Goal: Task Accomplishment & Management: Complete application form

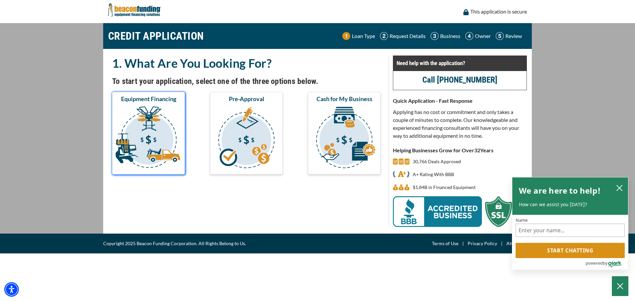
click at [158, 133] on img "submit" at bounding box center [148, 138] width 70 height 66
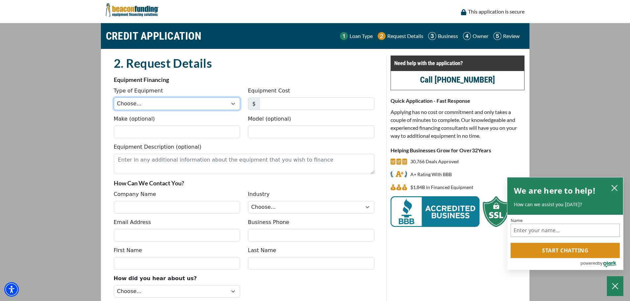
click at [146, 109] on select "Choose... Backhoe Boom/Bucket Truck Chipper Commercial Mower Crane DTG/DTF Prin…" at bounding box center [177, 104] width 126 height 13
select select "1"
click at [114, 98] on select "Choose... Backhoe Boom/Bucket Truck Chipper Commercial Mower Crane DTG/DTF Prin…" at bounding box center [177, 104] width 126 height 13
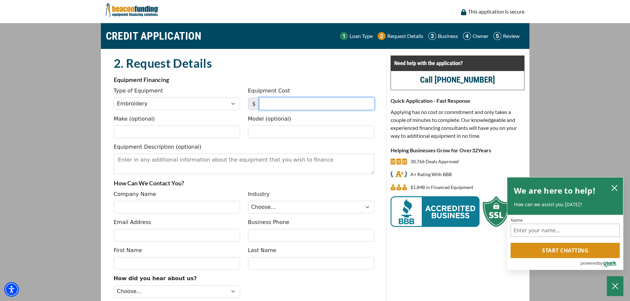
click at [292, 102] on input "Equipment Cost" at bounding box center [316, 104] width 115 height 13
type input "6"
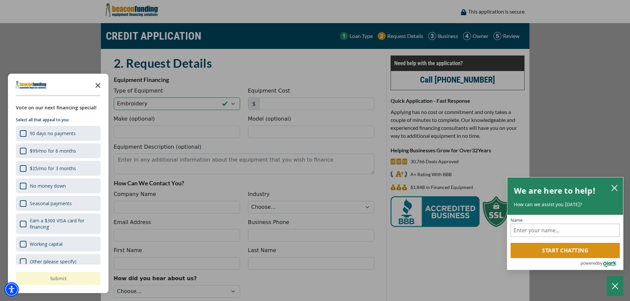
click at [97, 90] on icon "Close the survey" at bounding box center [97, 84] width 13 height 13
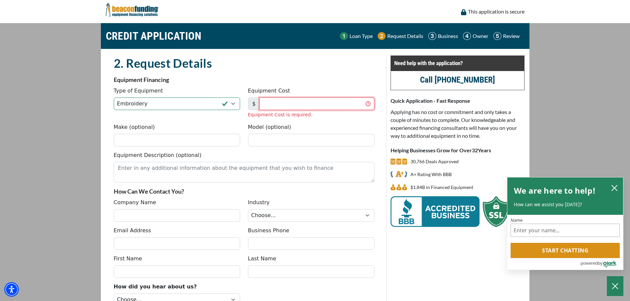
click at [290, 102] on input "Equipment Cost" at bounding box center [316, 104] width 115 height 13
type input "2,934,000"
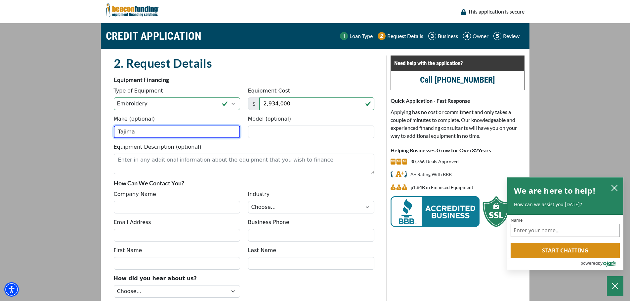
type input "Tajima"
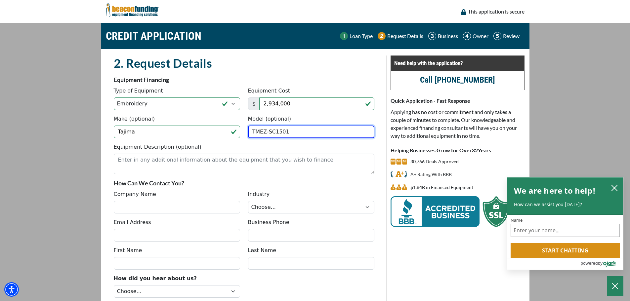
type input "TMEZ-SC1501"
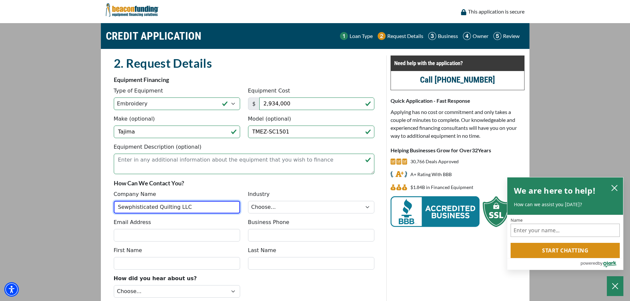
type input "Sewphisticated Quilting LLC"
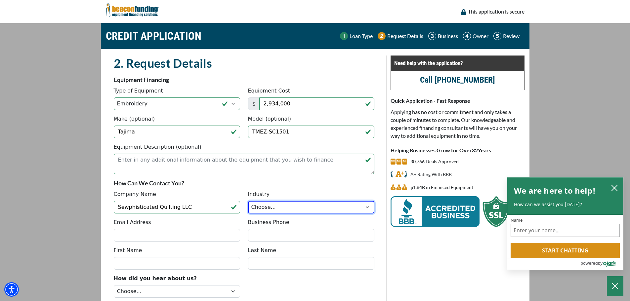
click at [366, 211] on select "Choose... Towing Landscape/Hardscape Decorated Apparel Septic Light Constructio…" at bounding box center [311, 207] width 126 height 13
select select "5"
click at [248, 201] on select "Choose... Towing Landscape/Hardscape Decorated Apparel Septic Light Constructio…" at bounding box center [311, 207] width 126 height 13
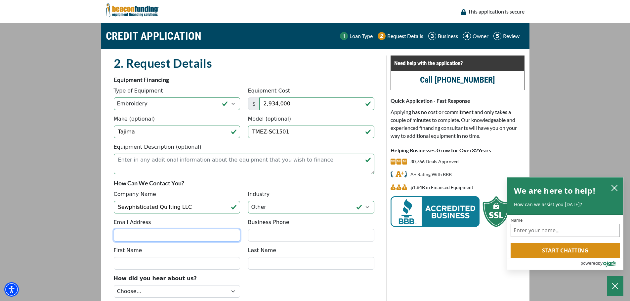
click at [150, 233] on input "Email Address" at bounding box center [177, 235] width 126 height 13
type input "dkasselyn@comcast.net"
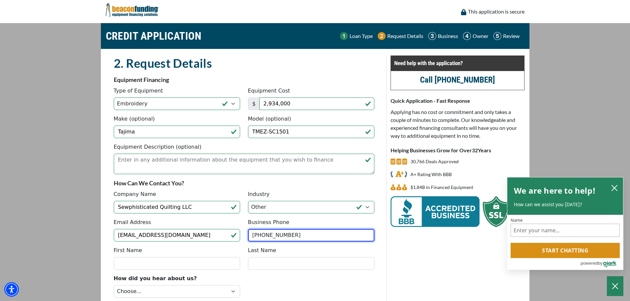
type input "[PHONE_NUMBER]"
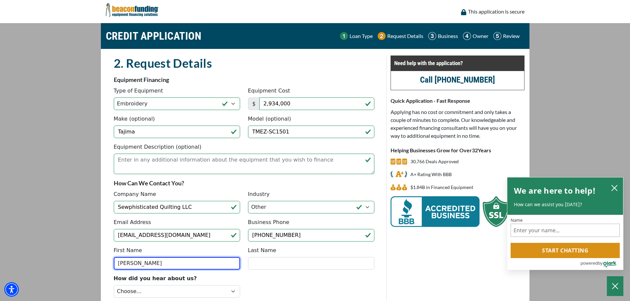
type input "Dana"
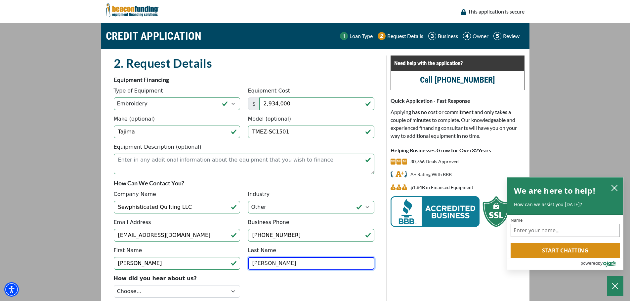
type input "[PERSON_NAME]"
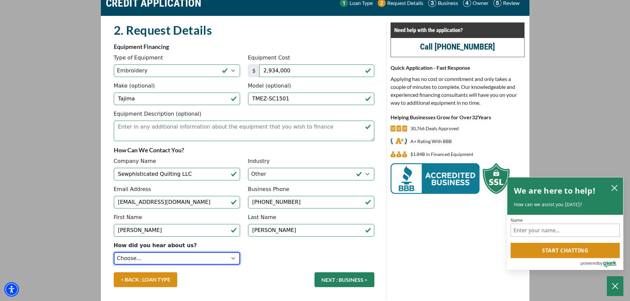
scroll to position [57, 0]
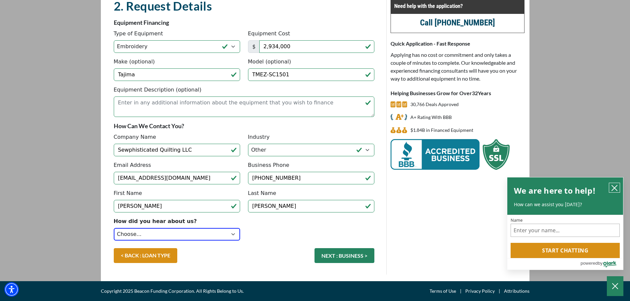
click at [615, 187] on icon "close chatbox" at bounding box center [614, 188] width 5 height 5
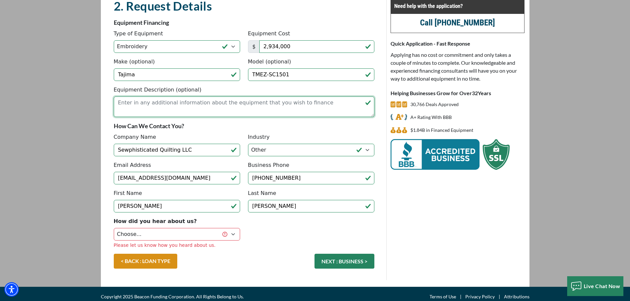
click at [251, 111] on textarea "Equipment Description (optional)" at bounding box center [244, 107] width 261 height 21
type textarea "Embroidery Machine"
click at [198, 234] on select "Choose... Internet Search Vendor Referral Word of Mouth Client Referral Email E…" at bounding box center [177, 234] width 126 height 13
select select "9"
click at [114, 228] on select "Choose... Internet Search Vendor Referral Word of Mouth Client Referral Email E…" at bounding box center [177, 234] width 126 height 13
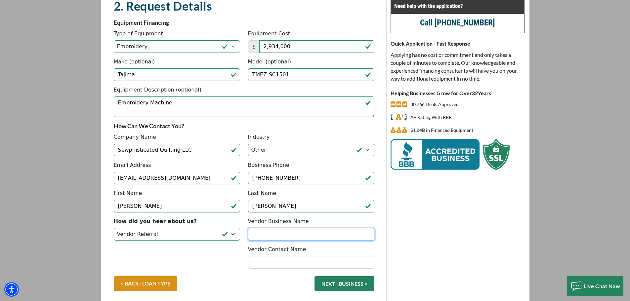
click at [300, 235] on input "Vendor Business Name" at bounding box center [311, 234] width 126 height 13
type input "Hirsch Solutions Inc"
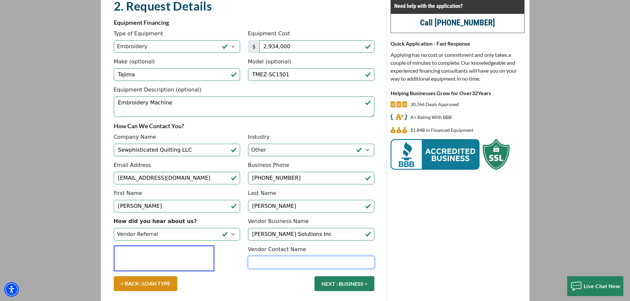
click at [265, 261] on input "Vendor Contact Name" at bounding box center [311, 262] width 126 height 13
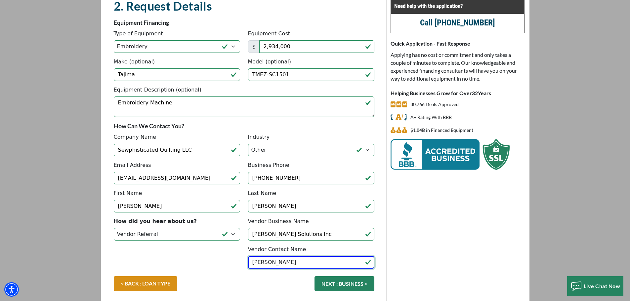
scroll to position [85, 0]
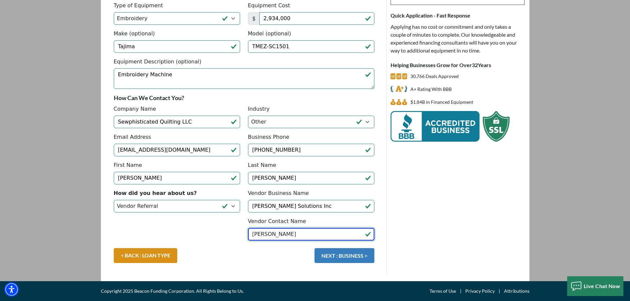
type input "Steve Palevich"
click at [345, 257] on button "NEXT : BUSINESS >" at bounding box center [345, 255] width 60 height 15
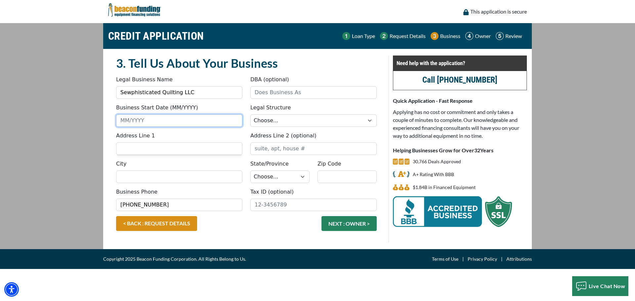
click at [172, 121] on input "Business Start Date (MM/YYYY)" at bounding box center [179, 120] width 126 height 13
type input "4"
type input "1"
type input "4"
type input "04/2022"
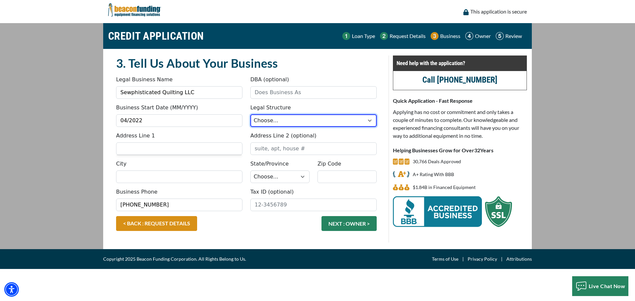
click at [364, 120] on select "Choose... Corporation LLC LLP Municipality Non-Profit Partnership Proprietorship" at bounding box center [313, 120] width 126 height 13
select select "2"
click at [250, 114] on select "Choose... Corporation LLC LLP Municipality Non-Profit Partnership Proprietorship" at bounding box center [313, 120] width 126 height 13
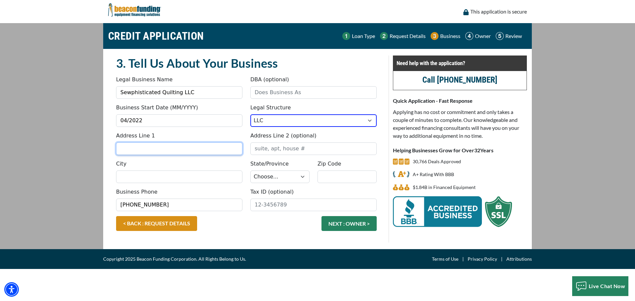
click at [156, 148] on input "Address Line 1" at bounding box center [179, 149] width 126 height 13
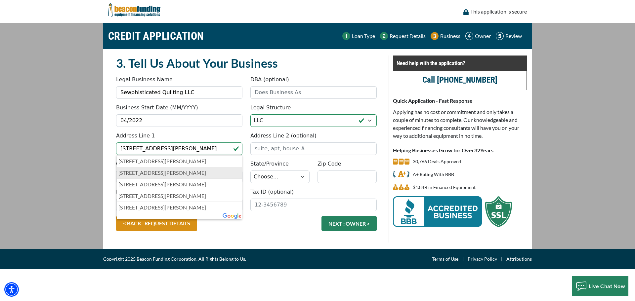
click at [159, 175] on p "8 Bickford Ave, Brunswick, ME, USA" at bounding box center [179, 173] width 122 height 8
type input "[STREET_ADDRESS][PERSON_NAME]"
type input "Brunswick"
select select "21"
type input "04011"
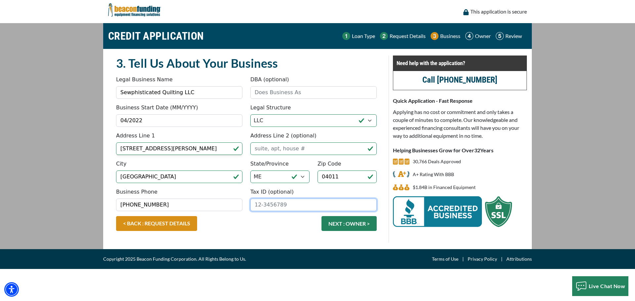
click at [297, 209] on input "Tax ID (optional)" at bounding box center [313, 205] width 126 height 13
type input "[US_EMPLOYER_IDENTIFICATION_NUMBER]"
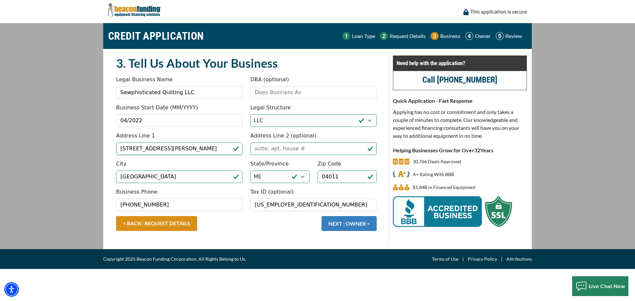
click at [357, 229] on button "NEXT : OWNER >" at bounding box center [348, 223] width 55 height 15
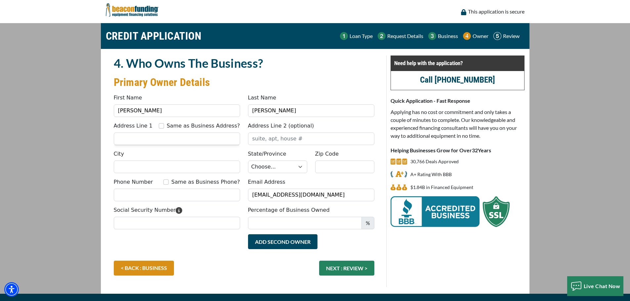
click at [137, 138] on input "Address Line 1" at bounding box center [177, 139] width 126 height 13
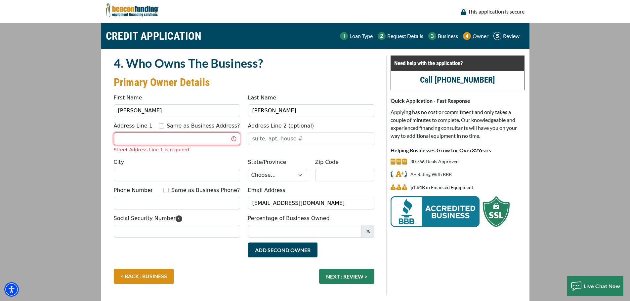
type input "7"
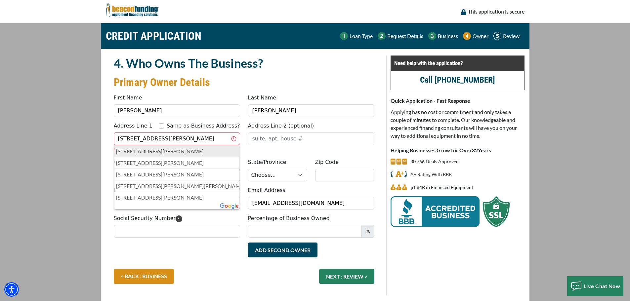
click at [170, 149] on p "[STREET_ADDRESS][PERSON_NAME]" at bounding box center [177, 151] width 122 height 8
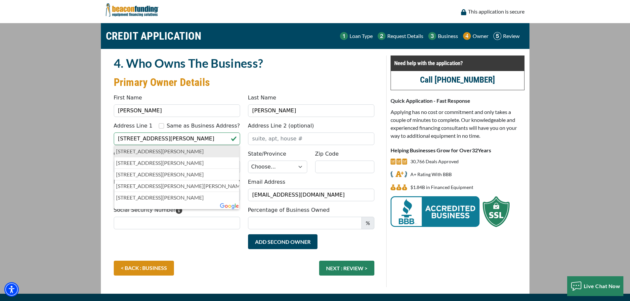
type input "[STREET_ADDRESS][PERSON_NAME]"
type input "[GEOGRAPHIC_DATA]"
select select "21"
type input "04011"
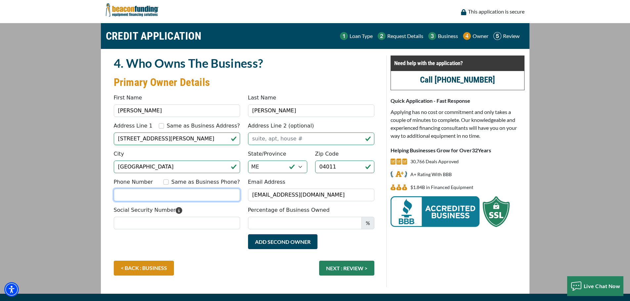
click at [137, 193] on input "Phone Number" at bounding box center [177, 195] width 126 height 13
click at [169, 183] on input "Same as Business Phone?" at bounding box center [165, 182] width 5 height 5
checkbox input "true"
type input "[PHONE_NUMBER]"
click at [141, 227] on input "Social Security Number" at bounding box center [177, 223] width 126 height 13
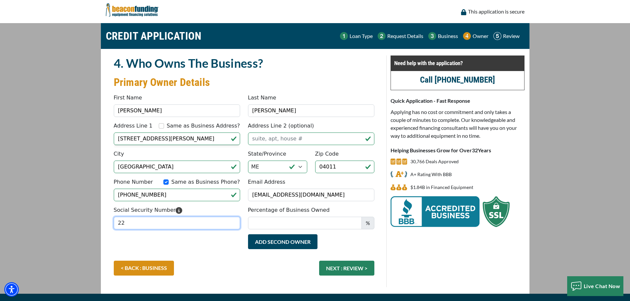
type input "2"
type input "212-86-5874"
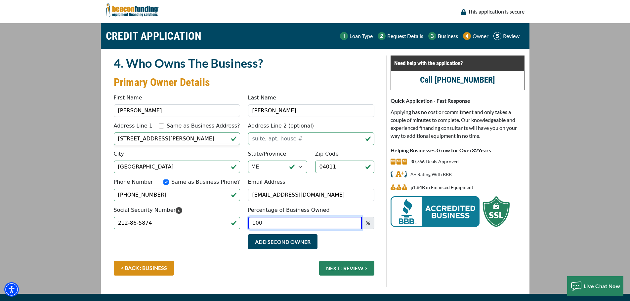
type input "100"
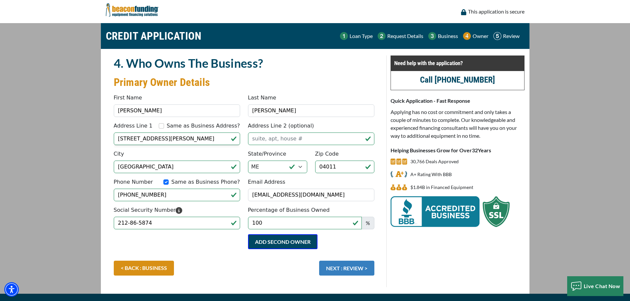
click at [357, 268] on button "NEXT : REVIEW >" at bounding box center [346, 268] width 55 height 15
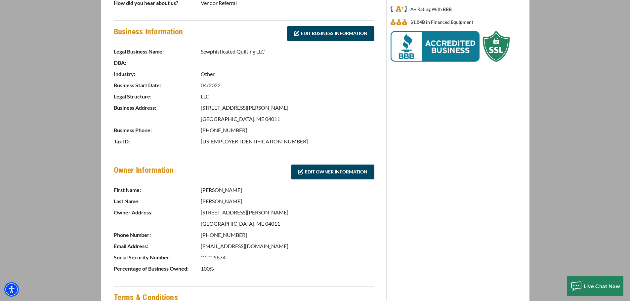
scroll to position [293, 0]
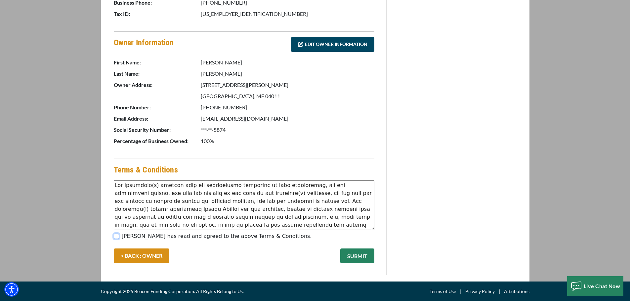
click at [117, 237] on input "[PERSON_NAME] has read and agreed to the above Terms & Conditions." at bounding box center [116, 236] width 5 height 5
checkbox input "true"
click at [358, 256] on button "SUBMIT" at bounding box center [357, 256] width 34 height 15
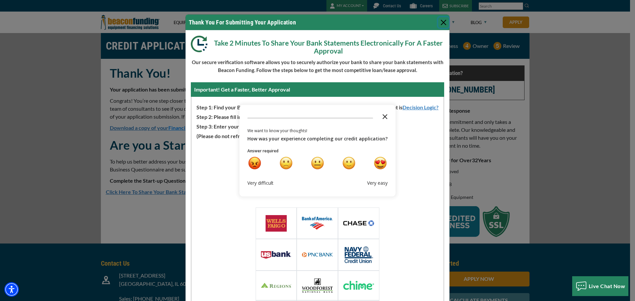
click at [383, 117] on polygon "Close the survey" at bounding box center [385, 116] width 5 height 5
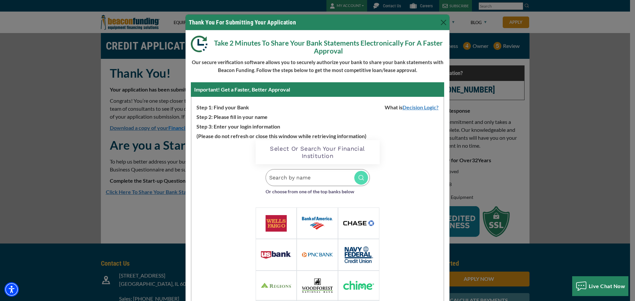
click at [284, 178] on input "Search by name" at bounding box center [318, 177] width 104 height 17
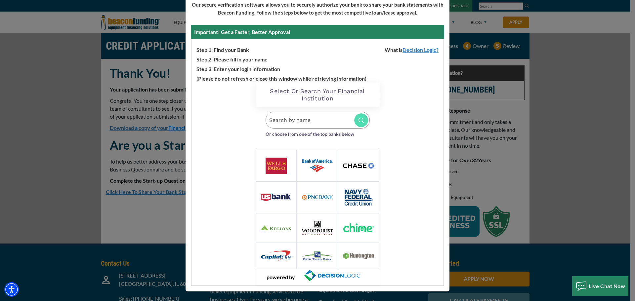
click at [301, 121] on input "Search by name" at bounding box center [318, 120] width 104 height 17
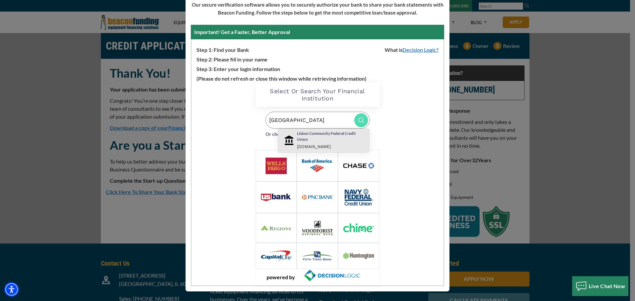
type input "lisbon"
click at [308, 136] on p "Lisbon Community Federal Credit Union" at bounding box center [331, 137] width 69 height 12
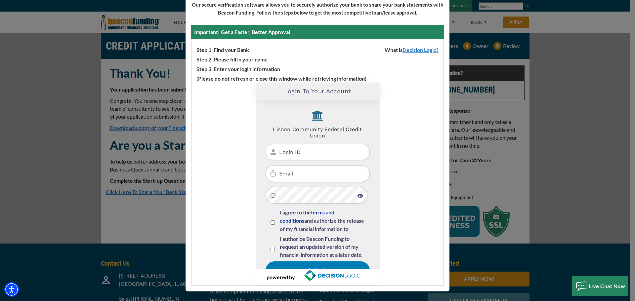
click at [296, 148] on input "Login ID" at bounding box center [318, 152] width 104 height 17
type input "[PERSON_NAME]"
type input "d"
click at [273, 222] on div "I agree to the terms and conditions and authorize the release of my financial i…" at bounding box center [318, 222] width 94 height 26
click at [271, 222] on input "I agree to the terms and conditions and authorize the release of my financial i…" at bounding box center [273, 223] width 4 height 4
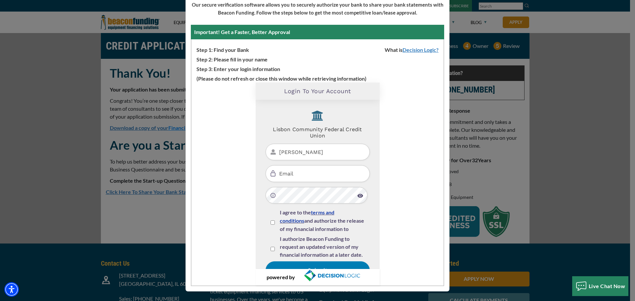
checkbox input "true"
click at [271, 250] on input "I authorize Beacon Funding to request an updated version of my financial inform…" at bounding box center [273, 249] width 4 height 4
checkbox input "true"
click at [308, 172] on input "Email" at bounding box center [318, 173] width 104 height 17
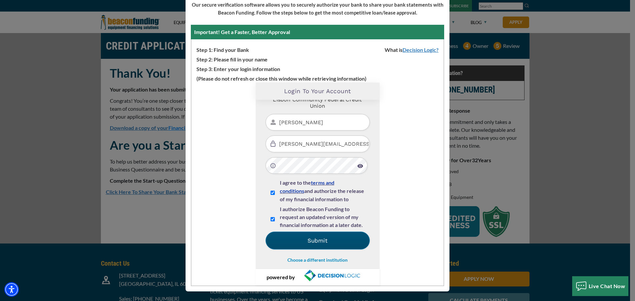
type input "dana@asselynsgarage.com"
click at [323, 239] on button "Submit" at bounding box center [318, 241] width 104 height 18
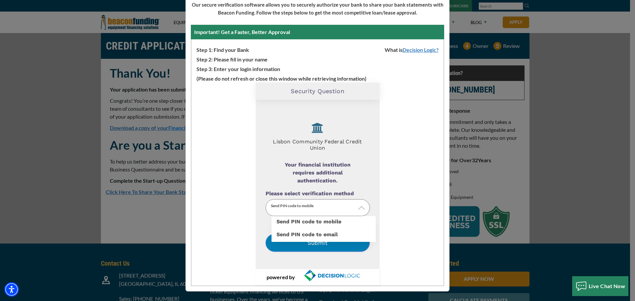
click at [358, 206] on img at bounding box center [361, 208] width 7 height 7
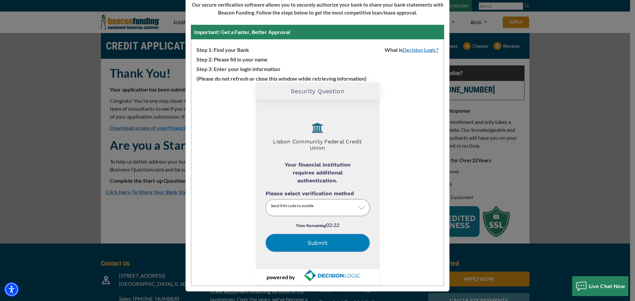
click at [312, 229] on label "Send PIN code to email" at bounding box center [324, 229] width 104 height 0
click at [0, 0] on input "Please select verification method" at bounding box center [0, 0] width 0 height 0
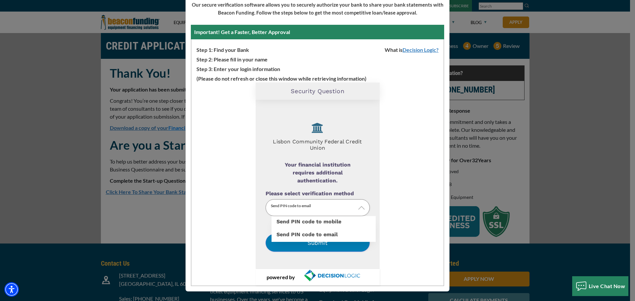
click at [329, 213] on p "Send PIN code to email" at bounding box center [318, 207] width 104 height 17
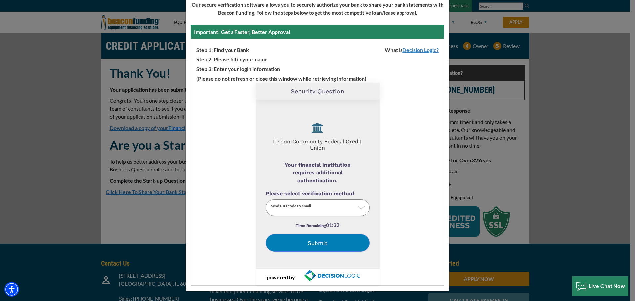
click at [328, 229] on label "Send PIN code to email" at bounding box center [324, 229] width 104 height 0
click at [0, 0] on input "Please select verification method" at bounding box center [0, 0] width 0 height 0
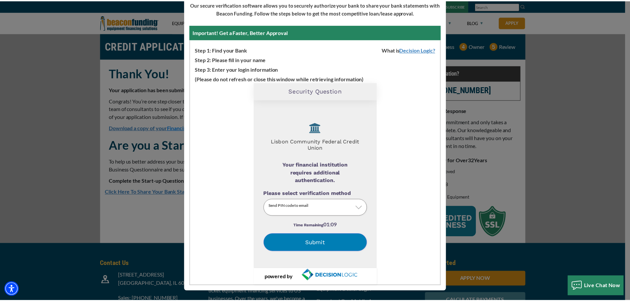
scroll to position [0, 0]
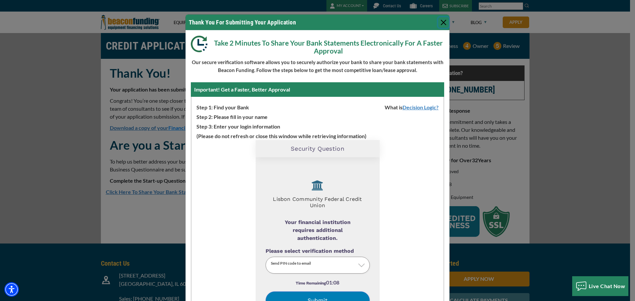
click at [442, 22] on button "Close" at bounding box center [443, 22] width 11 height 11
